Goal: Information Seeking & Learning: Learn about a topic

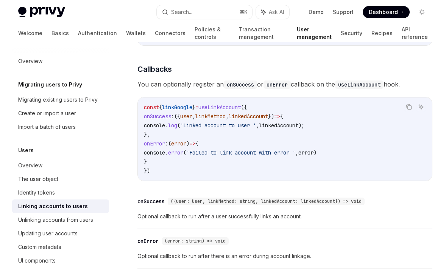
scroll to position [3, 0]
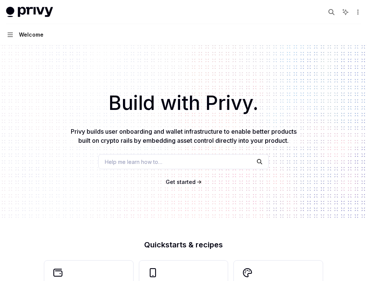
click at [326, 14] on button "Search..." at bounding box center [331, 12] width 12 height 12
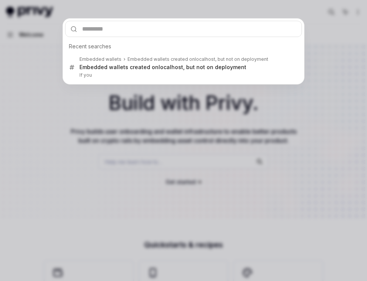
click at [44, 20] on div "Recent searches Embedded wallets Embedded wallets created on localhost , but no…" at bounding box center [183, 140] width 367 height 281
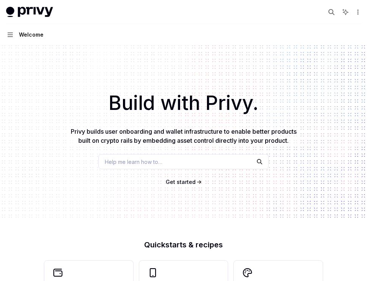
click at [20, 34] on div "Welcome" at bounding box center [31, 34] width 25 height 9
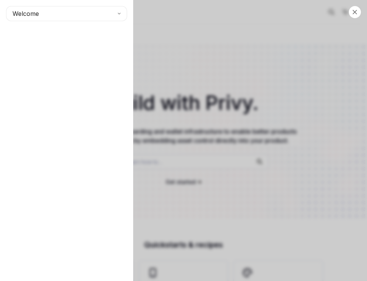
click at [33, 4] on div "Welcome" at bounding box center [66, 140] width 133 height 281
type textarea "*"
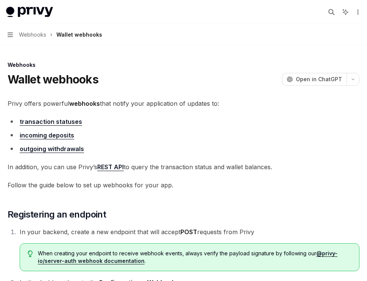
scroll to position [6, 0]
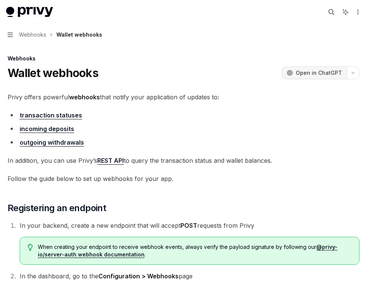
click at [302, 72] on span "Open in ChatGPT" at bounding box center [319, 73] width 46 height 8
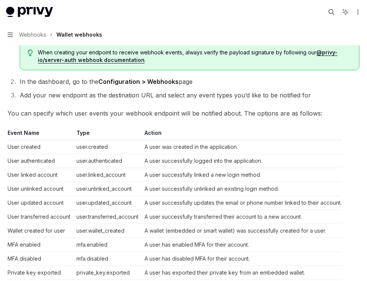
scroll to position [202, 0]
click at [153, 188] on td "A user successfully unlinked an existing login method." at bounding box center [241, 189] width 200 height 14
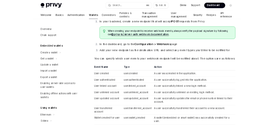
scroll to position [184, 0]
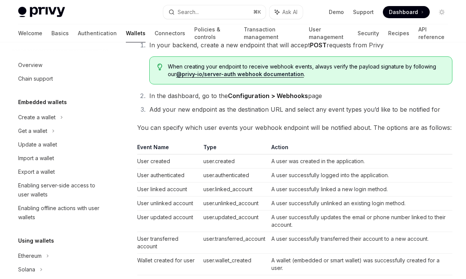
click at [228, 172] on td "user.authenticated" at bounding box center [234, 175] width 68 height 14
click at [225, 188] on td "user.linked_account" at bounding box center [234, 189] width 68 height 14
type textarea "*"
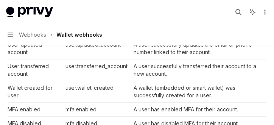
scroll to position [321, 0]
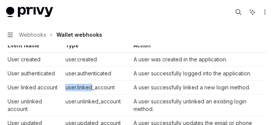
drag, startPoint x: 67, startPoint y: 87, endPoint x: 97, endPoint y: 87, distance: 30.3
click at [93, 87] on td "user.linked_account" at bounding box center [96, 88] width 68 height 14
click at [113, 87] on td "user.linked_account" at bounding box center [96, 88] width 68 height 14
drag, startPoint x: 115, startPoint y: 87, endPoint x: 64, endPoint y: 87, distance: 51.8
click at [64, 87] on td "user.linked_account" at bounding box center [96, 88] width 68 height 14
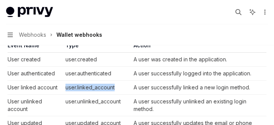
copy td "user.linked_account"
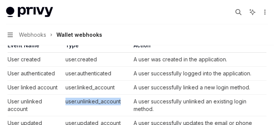
drag, startPoint x: 122, startPoint y: 103, endPoint x: 66, endPoint y: 103, distance: 56.4
click at [66, 103] on td "user.unlinked_account" at bounding box center [96, 106] width 68 height 22
copy td "user.unlinked_account"
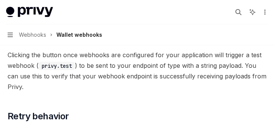
scroll to position [605, 0]
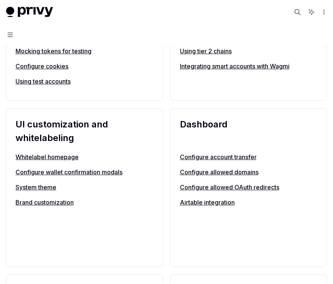
scroll to position [416, 0]
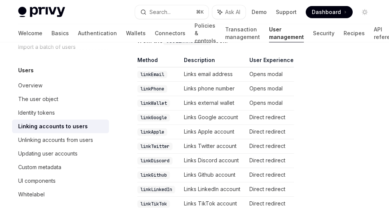
scroll to position [171, 0]
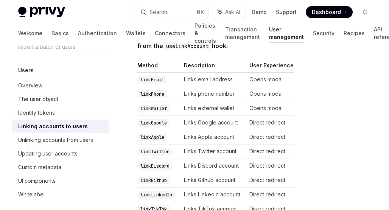
click at [208, 106] on td "Links external wallet" at bounding box center [213, 108] width 65 height 14
click at [207, 109] on td "Links external wallet" at bounding box center [213, 108] width 65 height 14
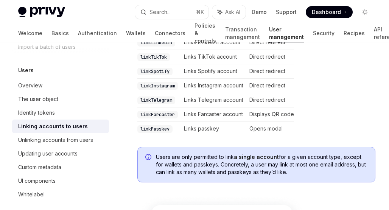
scroll to position [337, 0]
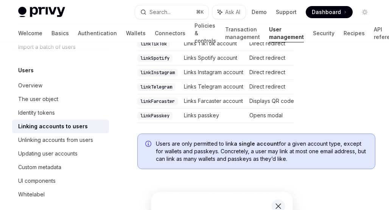
drag, startPoint x: 190, startPoint y: 142, endPoint x: 301, endPoint y: 157, distance: 111.9
click at [301, 157] on span "Users are only permitted to link a single account for a given account type, exc…" at bounding box center [261, 151] width 211 height 23
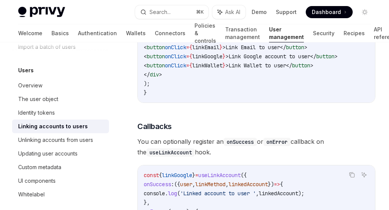
scroll to position [802, 0]
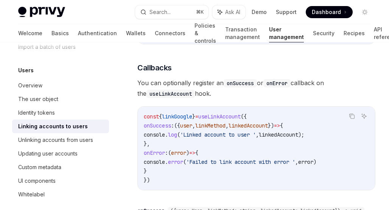
click at [219, 99] on span "You can optionally register an onSuccess or onError callback on the useLinkAcco…" at bounding box center [256, 88] width 238 height 21
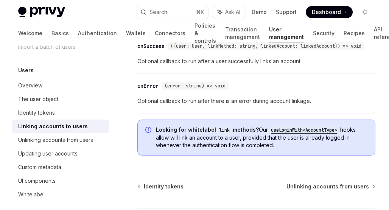
scroll to position [1040, 0]
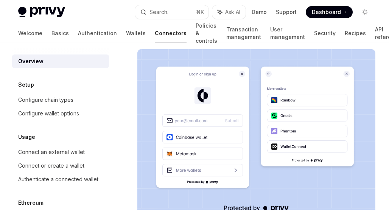
scroll to position [37, 0]
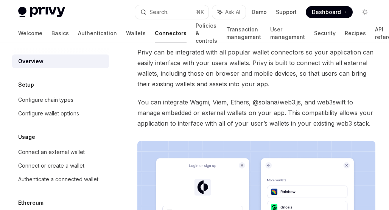
click at [168, 97] on span "You can integrate Wagmi, Viem, Ethers, @solana/web3.js, and web3swift to manage…" at bounding box center [256, 113] width 238 height 32
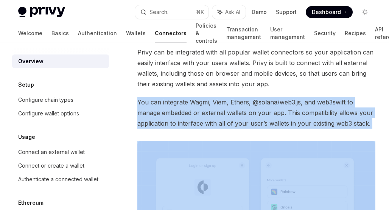
click at [168, 97] on span "You can integrate Wagmi, Viem, Ethers, @solana/web3.js, and web3swift to manage…" at bounding box center [256, 113] width 238 height 32
